Goal: Information Seeking & Learning: Learn about a topic

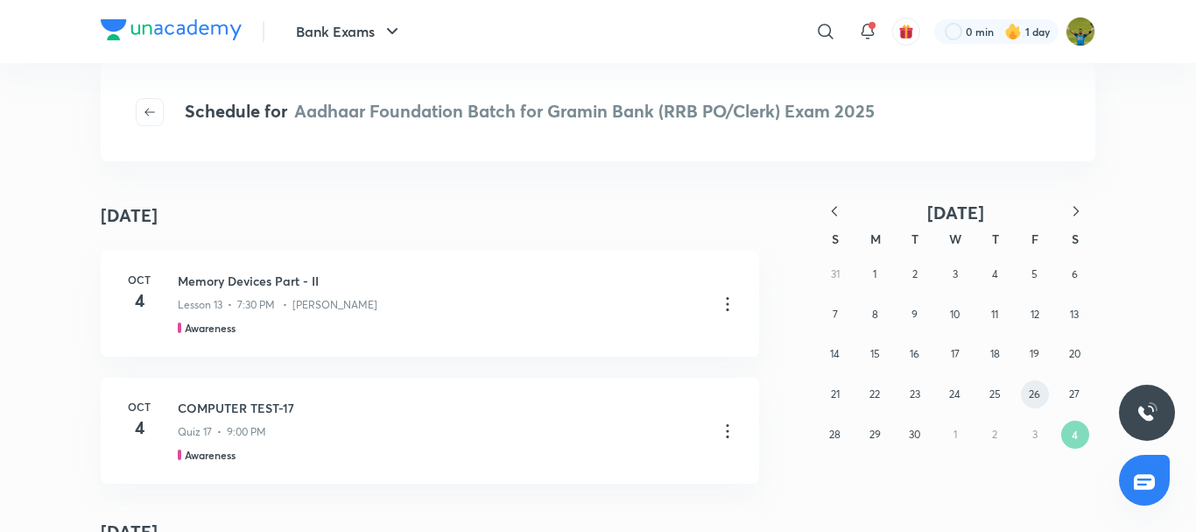
click at [1041, 398] on button "26" at bounding box center [1035, 394] width 28 height 28
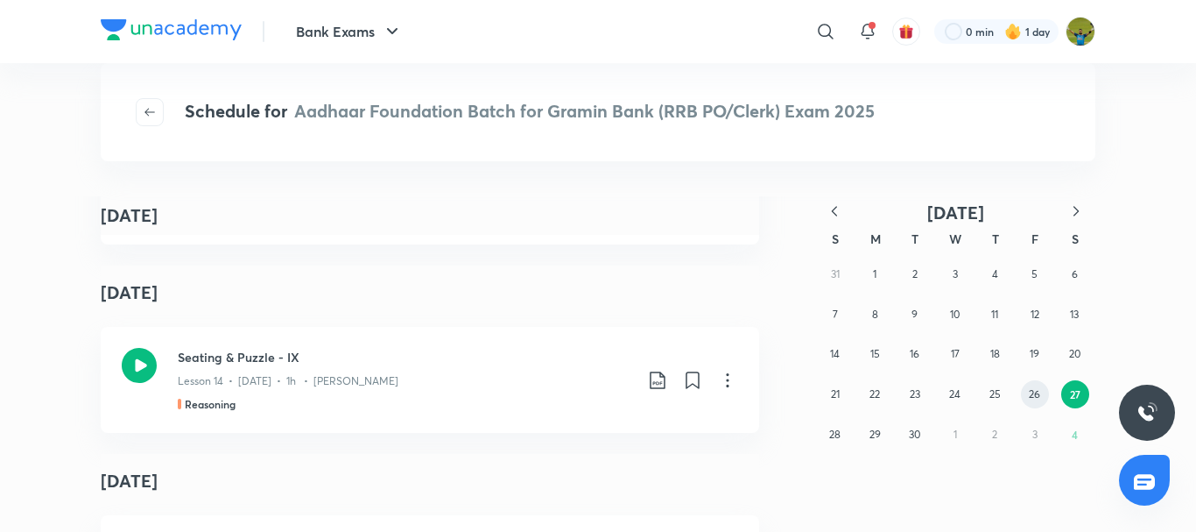
scroll to position [2217, 0]
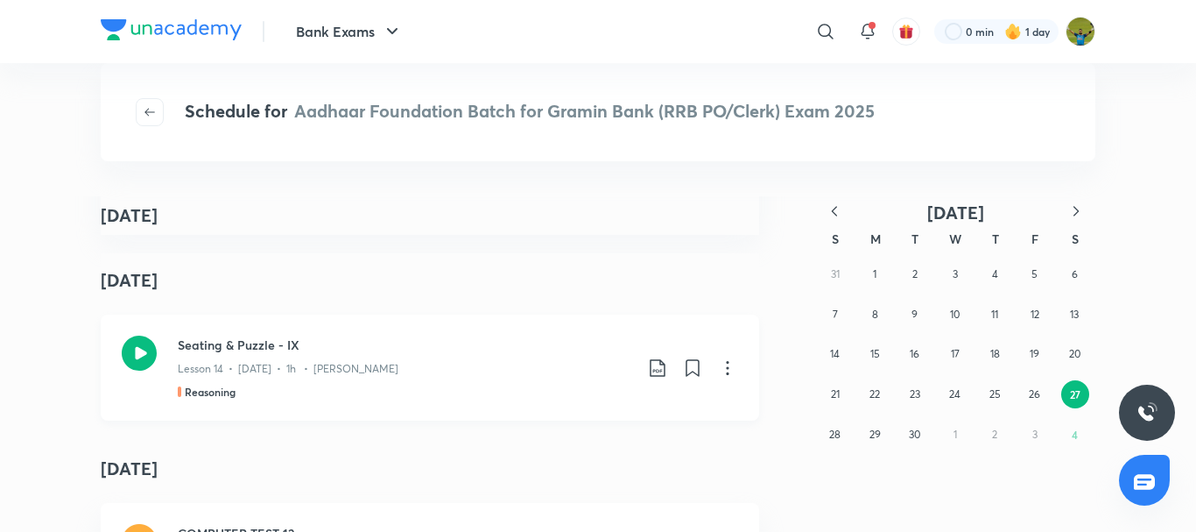
click at [409, 397] on div "Reasoning" at bounding box center [405, 392] width 455 height 16
